Goal: Task Accomplishment & Management: Manage account settings

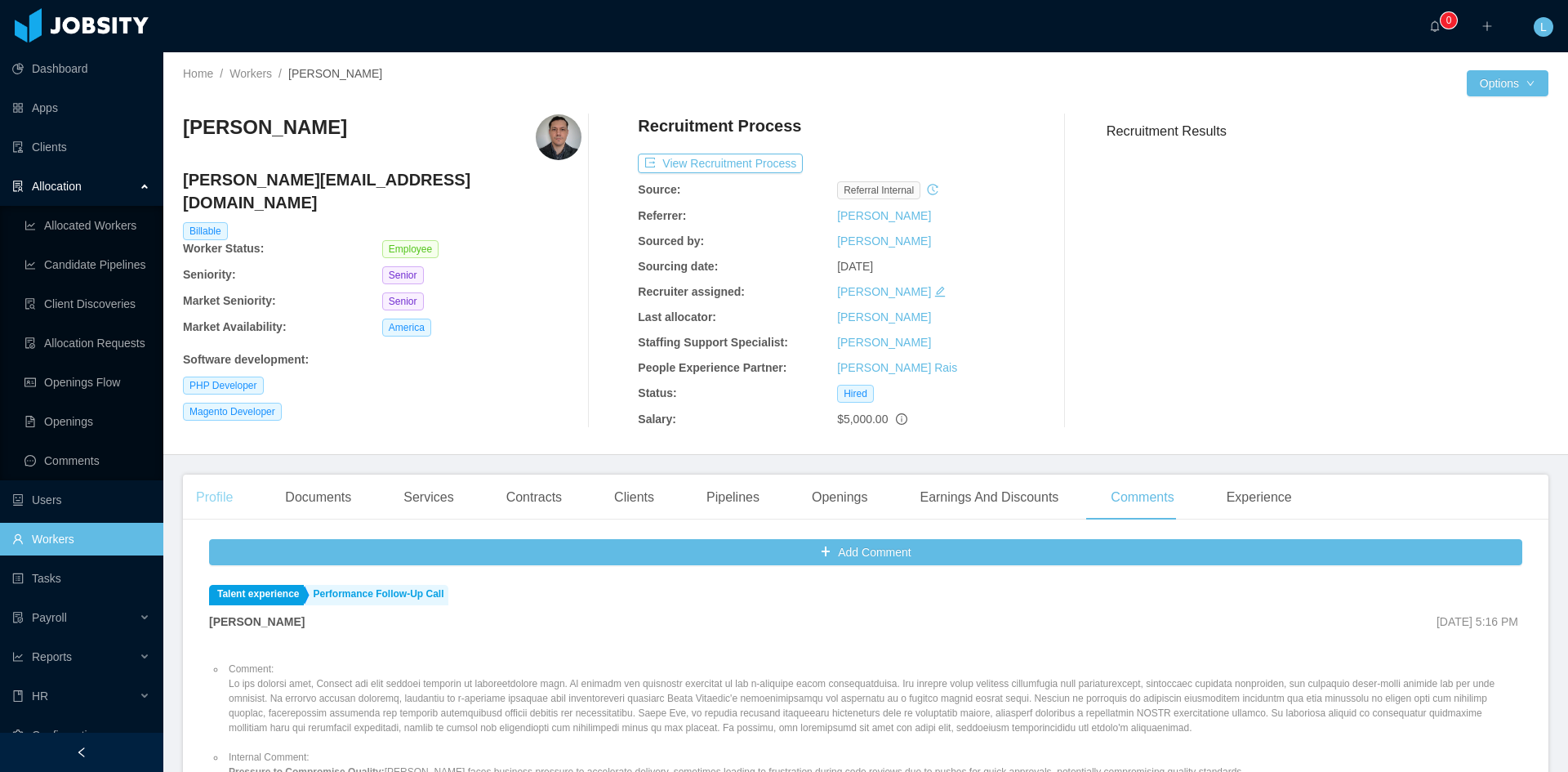
click at [238, 481] on div "Profile" at bounding box center [214, 497] width 63 height 46
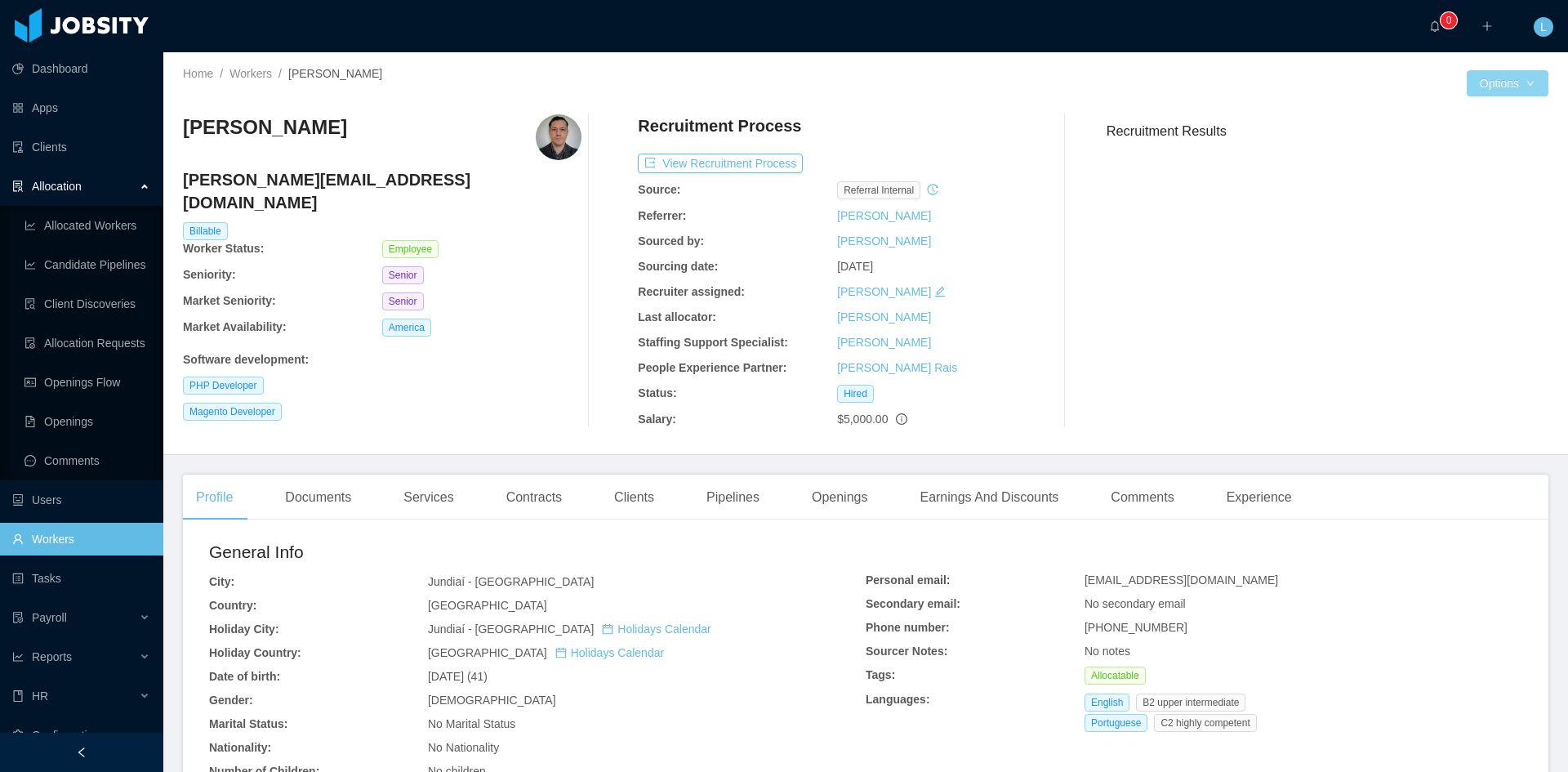
click at [1520, 78] on button "Options" at bounding box center [1507, 83] width 81 height 26
click at [1479, 216] on button "Edit Worker" at bounding box center [1463, 223] width 104 height 26
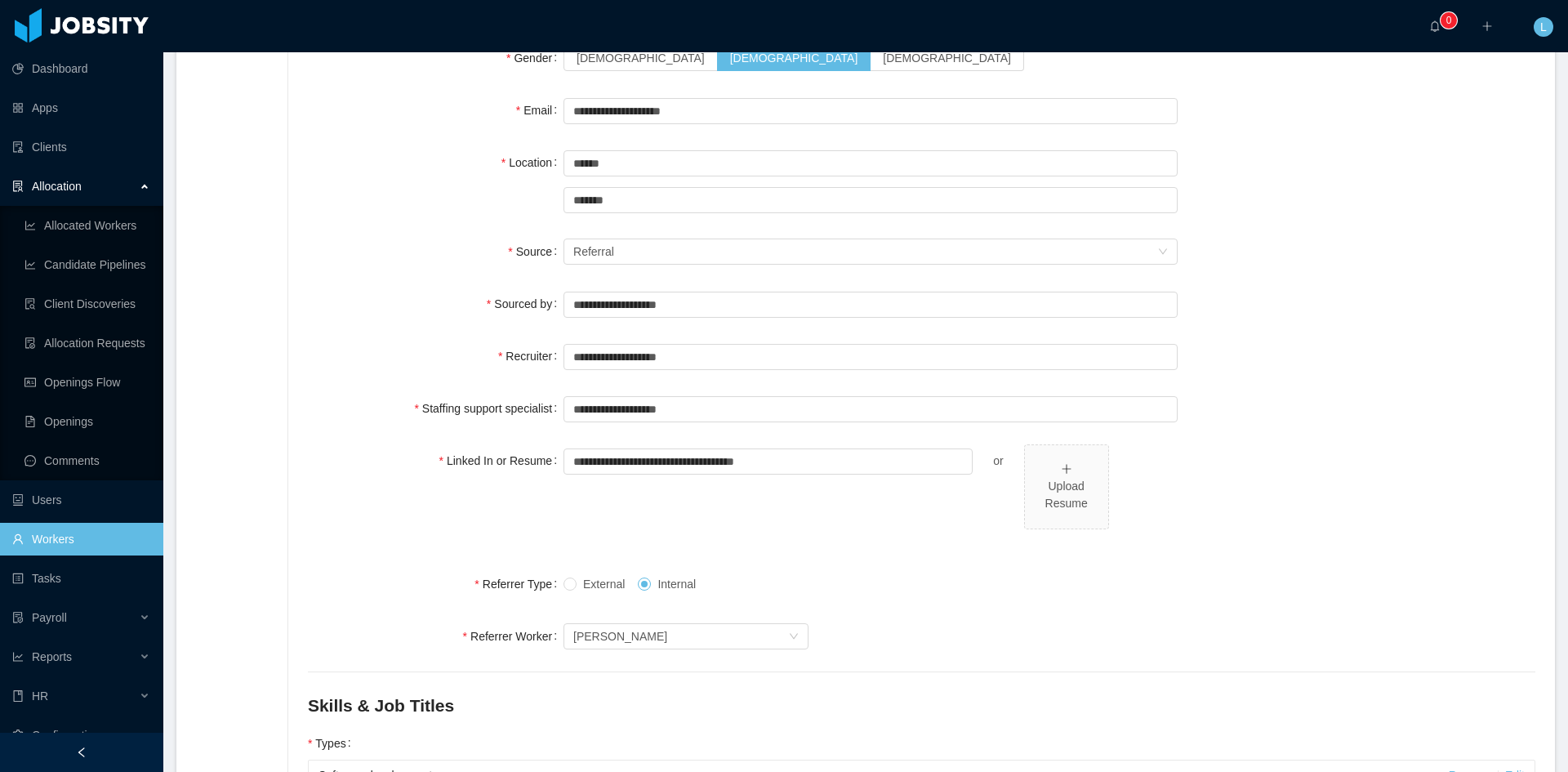
scroll to position [81, 0]
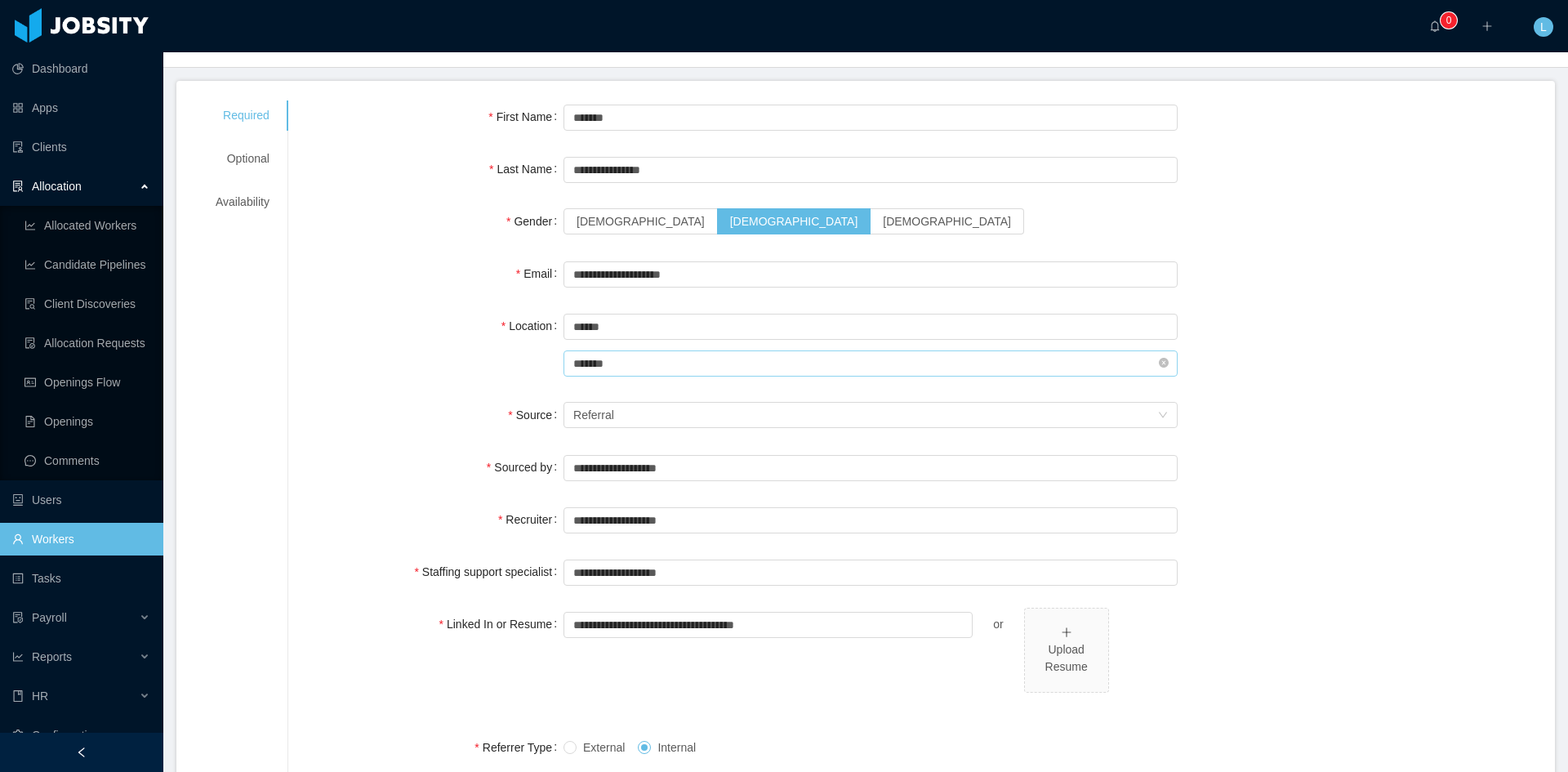
click at [644, 365] on input "*******" at bounding box center [870, 363] width 615 height 26
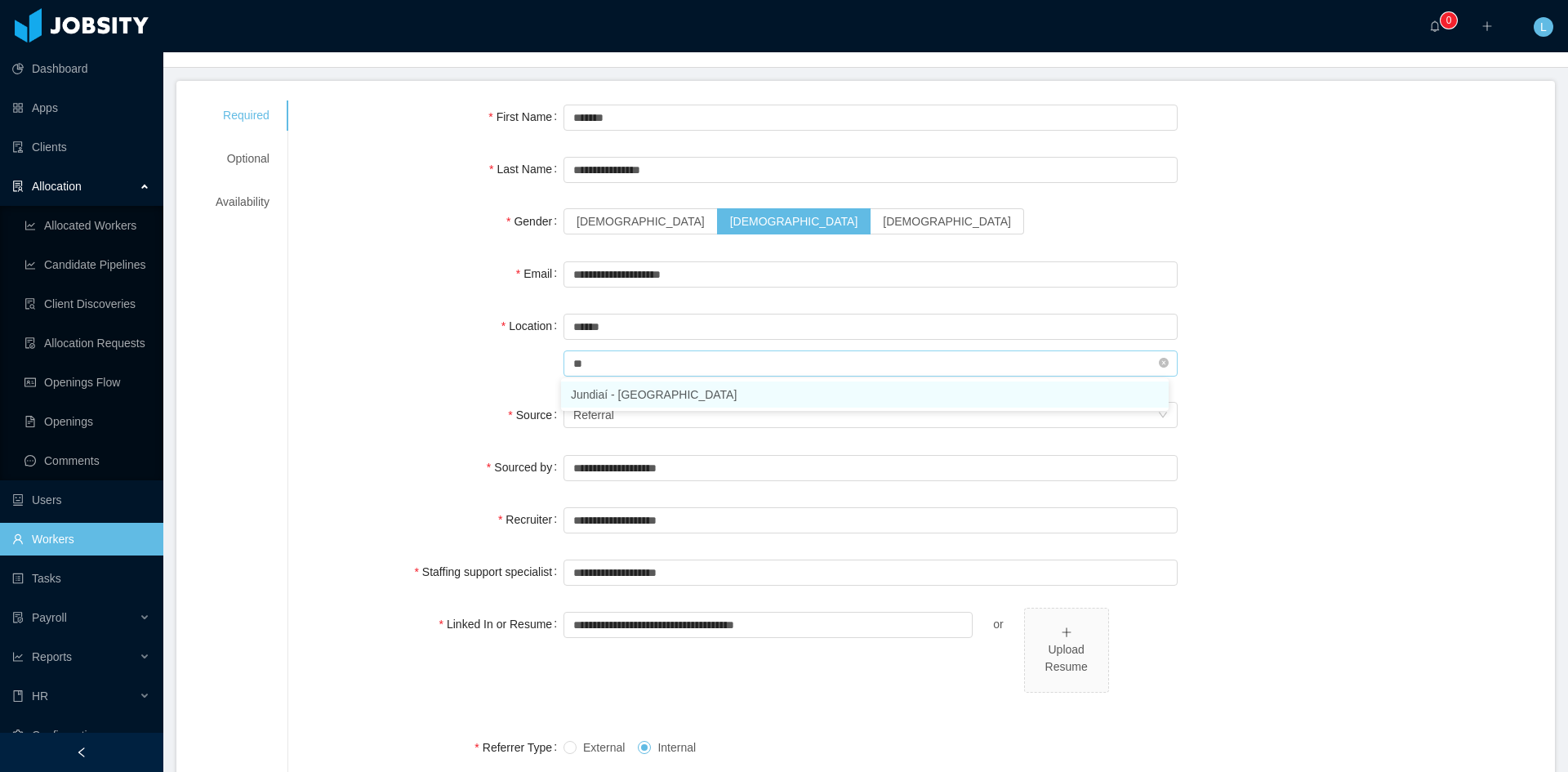
type input "*"
click at [678, 396] on li "Maringá - [GEOGRAPHIC_DATA]" at bounding box center [864, 394] width 608 height 26
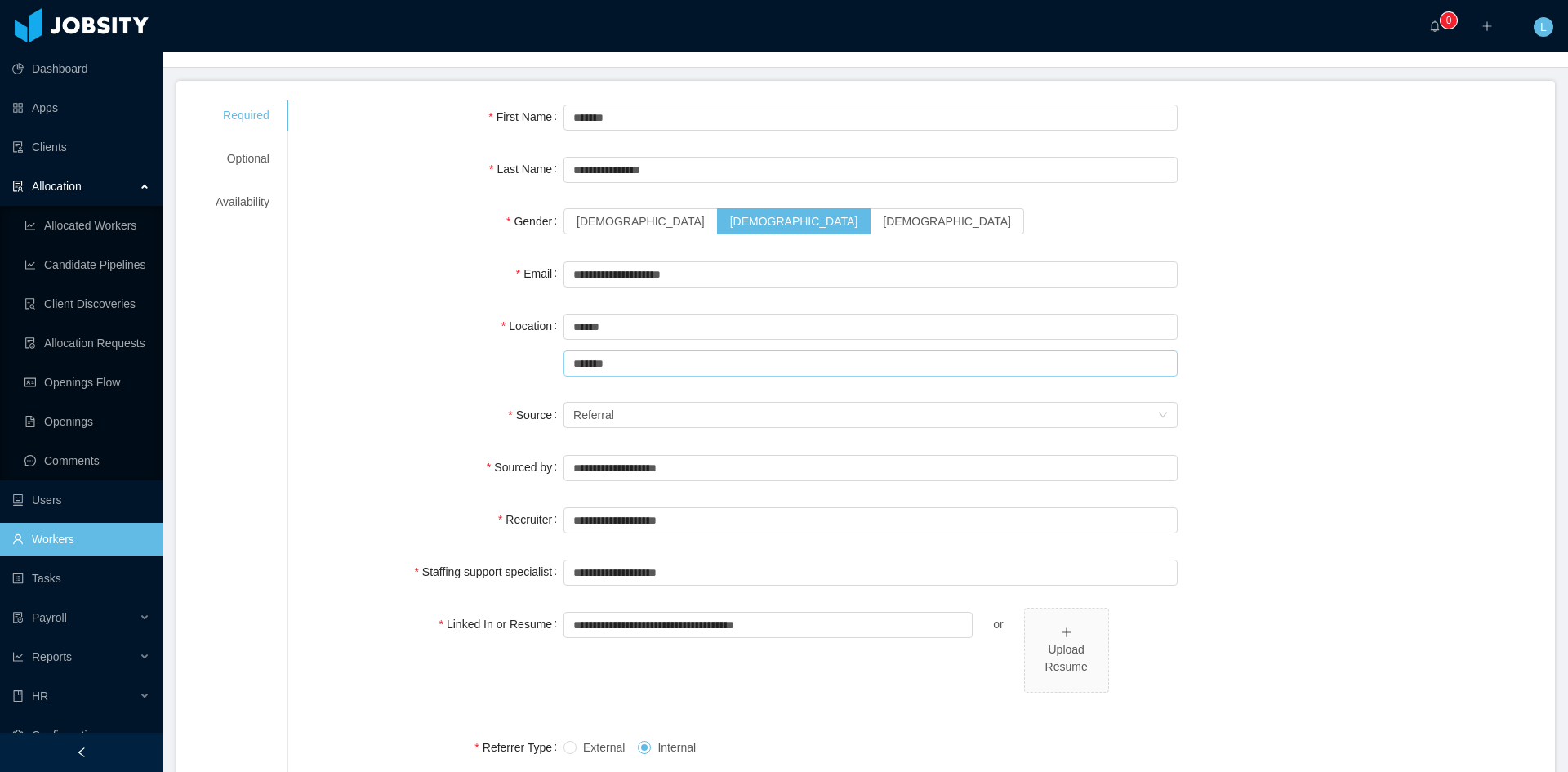
scroll to position [0, 0]
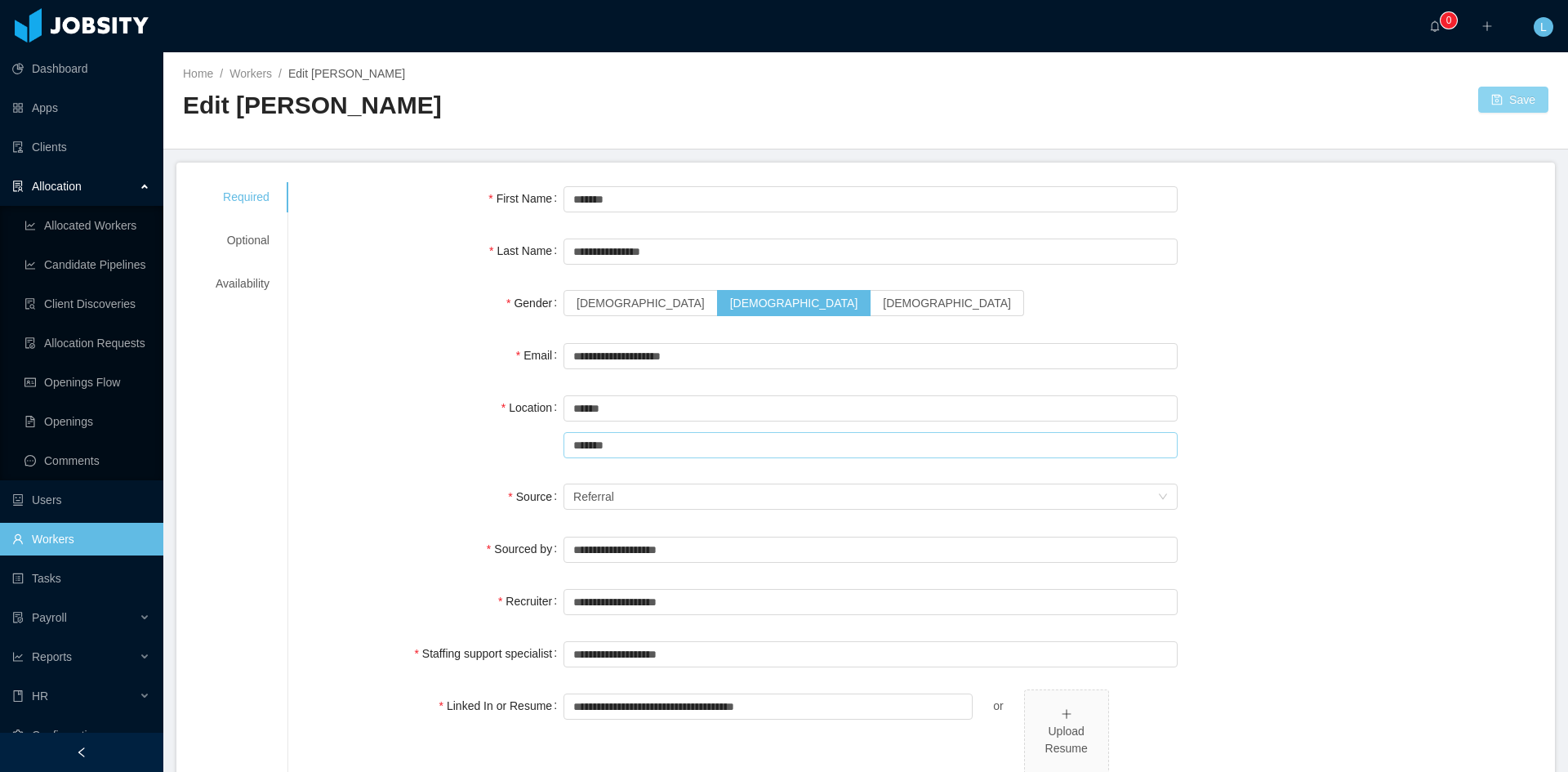
type input "*******"
click at [1518, 96] on button "Save" at bounding box center [1513, 99] width 70 height 26
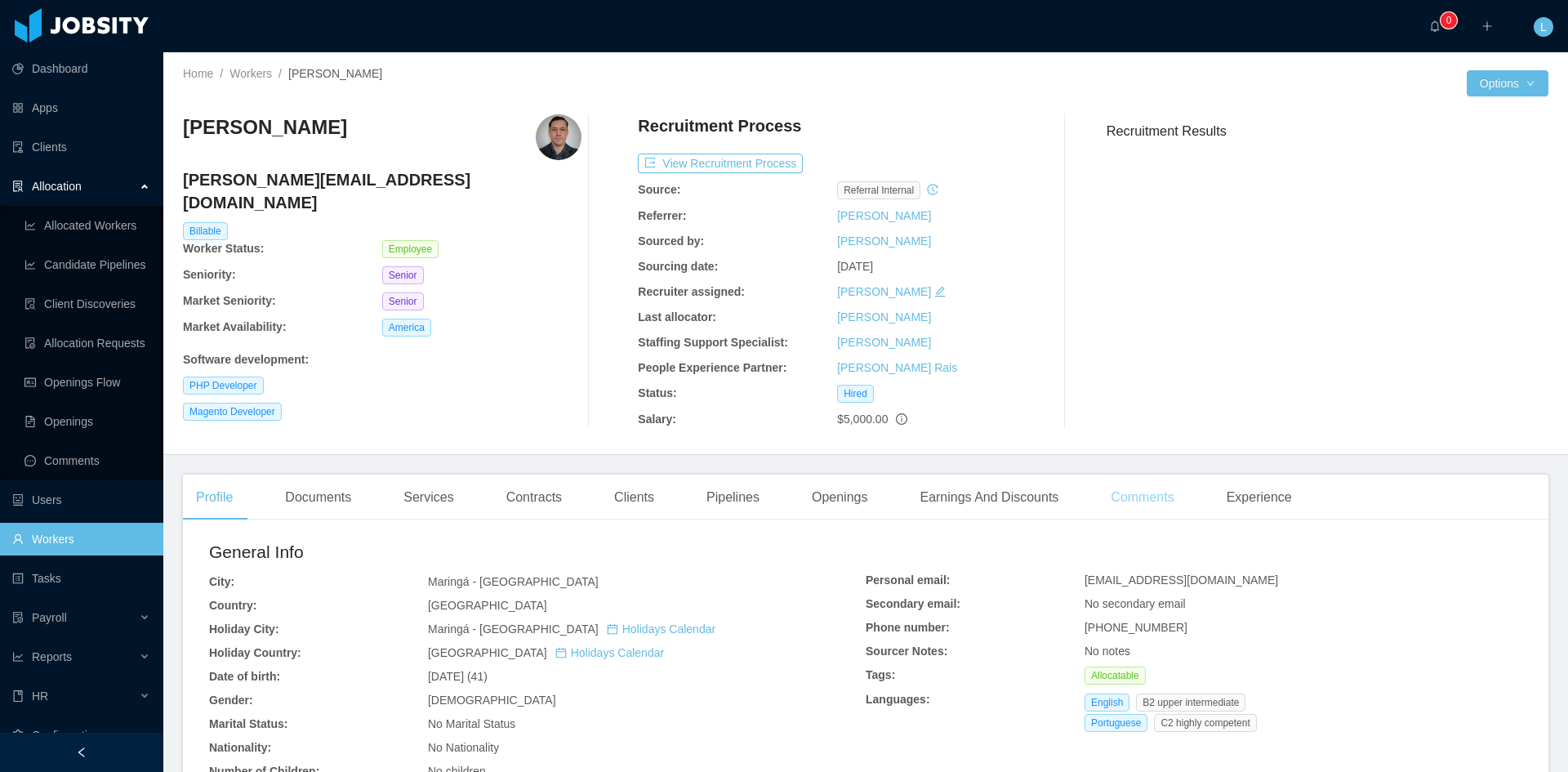
click at [1138, 503] on div "Comments" at bounding box center [1142, 497] width 89 height 46
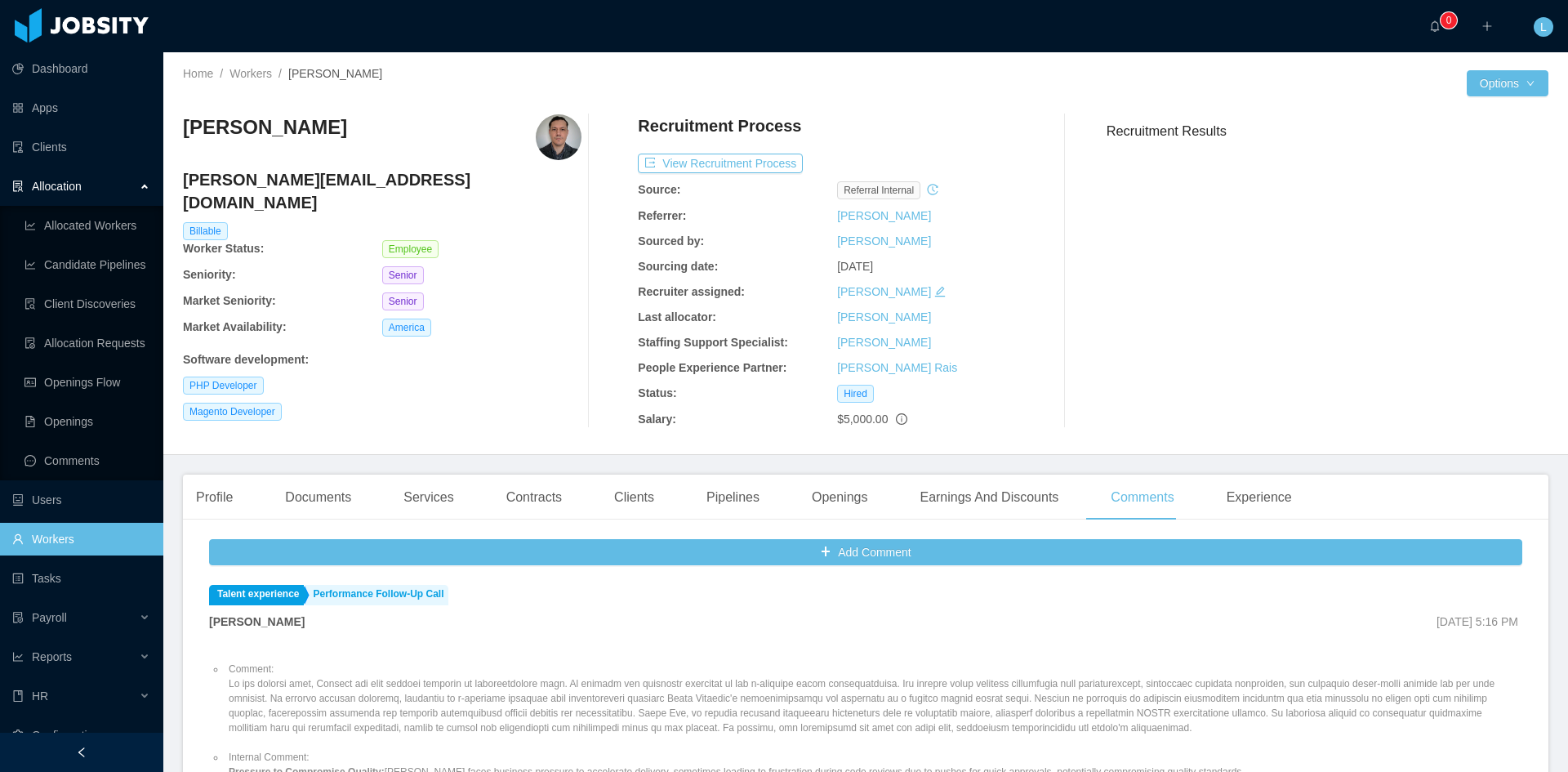
scroll to position [81, 0]
